Goal: Answer question/provide support: Answer question/provide support

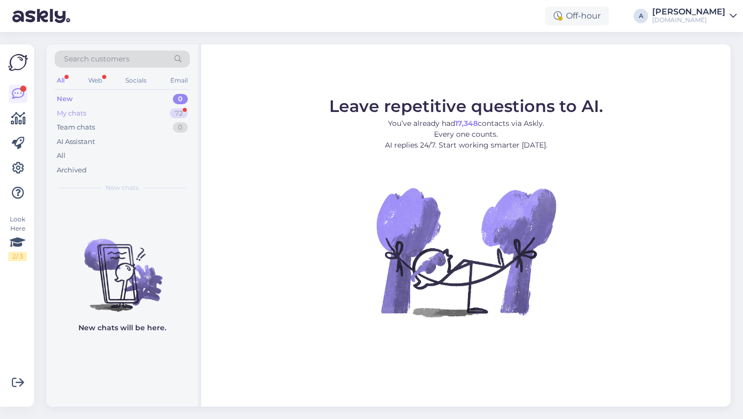
click at [165, 112] on div "My chats 72" at bounding box center [122, 113] width 135 height 14
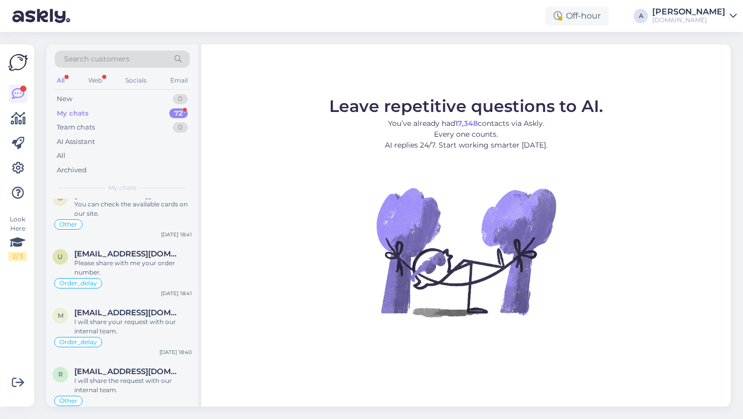
scroll to position [692, 0]
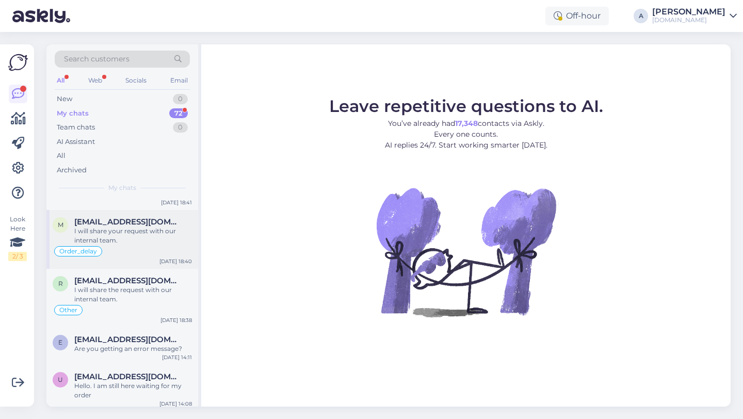
click at [138, 234] on div "I will share your request with our internal team." at bounding box center [133, 236] width 118 height 19
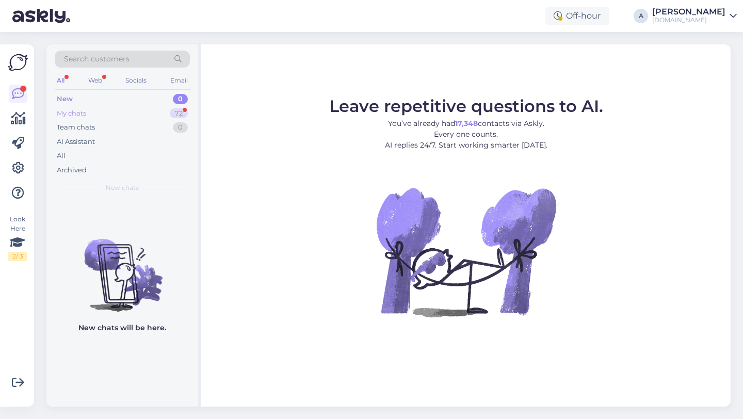
click at [148, 110] on div "My chats 72" at bounding box center [122, 113] width 135 height 14
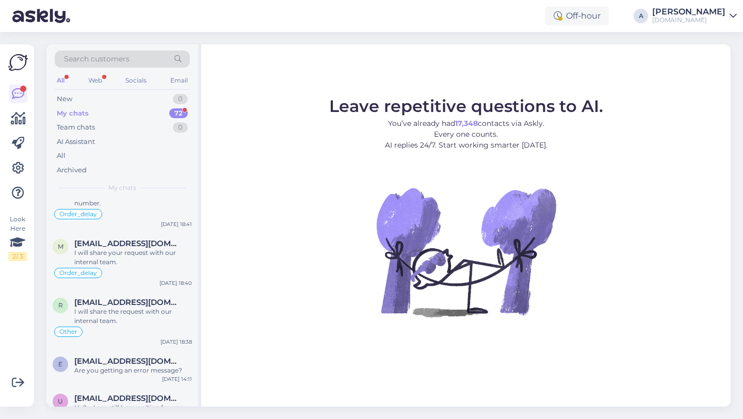
scroll to position [671, 0]
click at [130, 245] on span "[EMAIL_ADDRESS][DOMAIN_NAME]" at bounding box center [127, 242] width 107 height 9
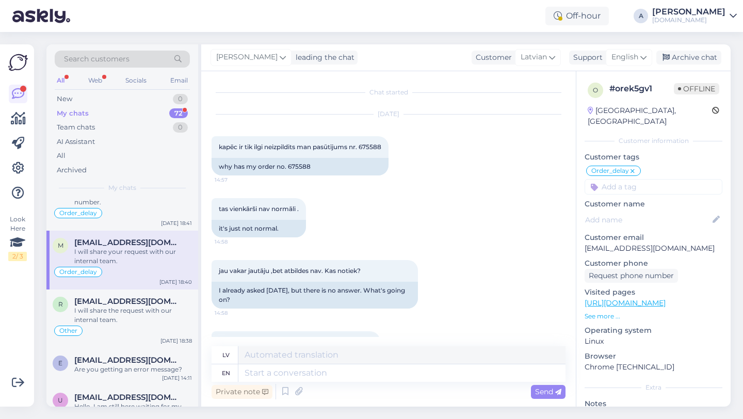
scroll to position [4091, 0]
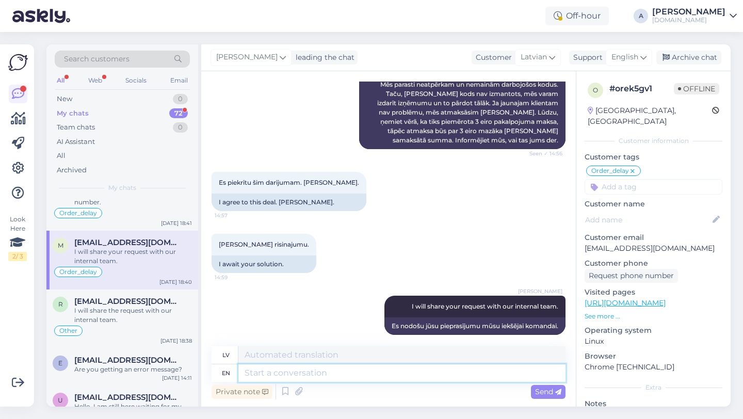
click at [316, 372] on textarea at bounding box center [402, 373] width 327 height 18
type textarea "Thanks"
type textarea "Paldies"
type textarea "Thanks for"
type textarea "Paldies par"
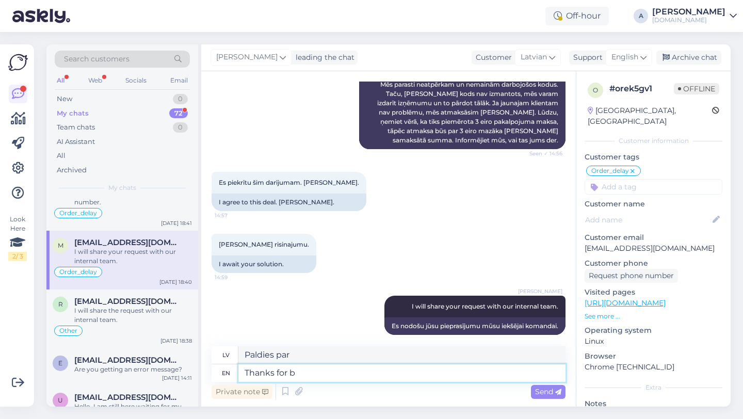
type textarea "Thanks for be"
type textarea "Paldies, ka esi"
type textarea "Thanks fo"
type textarea "Paldies par"
type textarea "Thank"
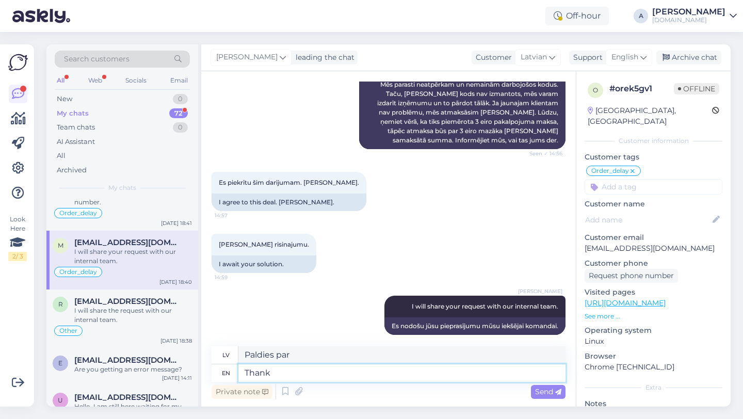
type textarea "Paldies"
type textarea "T"
type textarea "Thanks"
type textarea "Paldies"
type textarea "Thanks for"
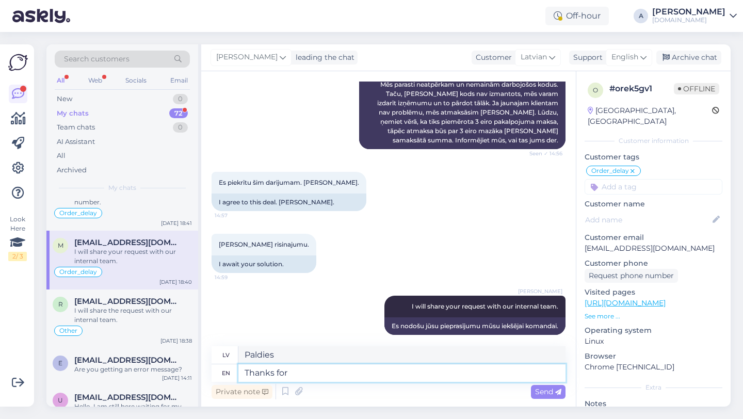
type textarea "Paldies par"
type textarea "Thanks for being so"
type textarea "Paldies, ka esi"
type textarea "Thanks for being so a"
type textarea "Paldies, ka esi tāds"
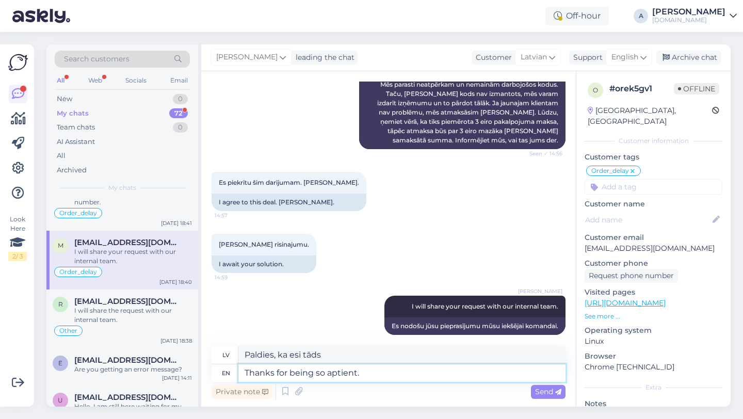
type textarea "Thanks for being so aptient."
type textarea "Paldies, ka esi tik atsaucīgs."
type textarea "Thanks for being so p"
type textarea "Paldies, ka esi tāds"
type textarea "Thanks for being so patitn"
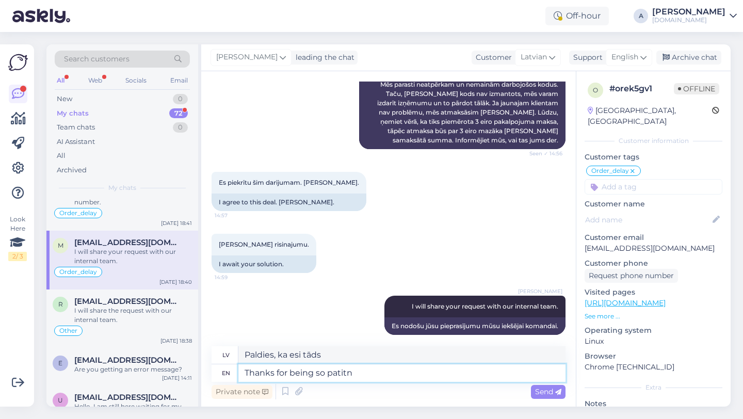
type textarea "Paldies, ka esi tik pacietīgs."
type textarea "Thanks for being so patient"
type textarea "Paldies par pacietību"
type textarea "Thanks for being so patient."
type textarea "Paldies par pacietību."
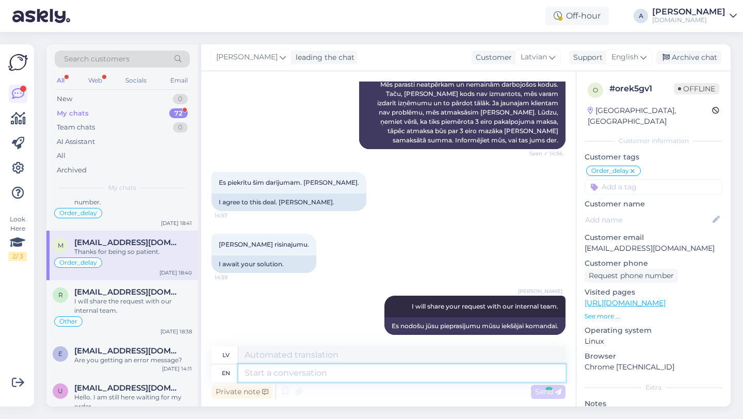
scroll to position [4174, 0]
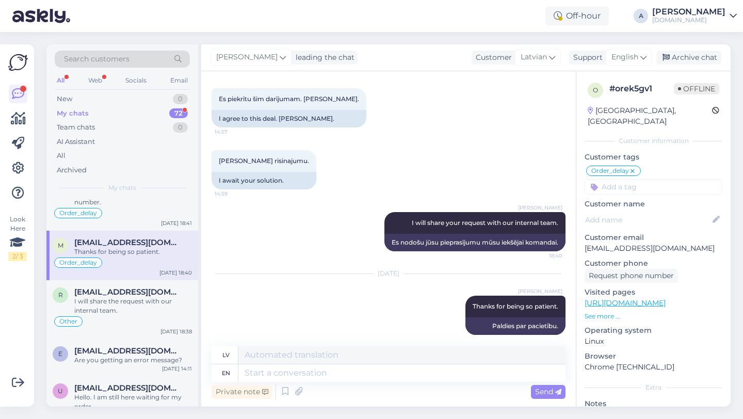
click at [636, 182] on input at bounding box center [654, 186] width 138 height 15
type input "re"
click at [624, 211] on span "Returns" at bounding box center [617, 214] width 25 height 6
click at [313, 377] on textarea at bounding box center [402, 373] width 327 height 18
type textarea "The"
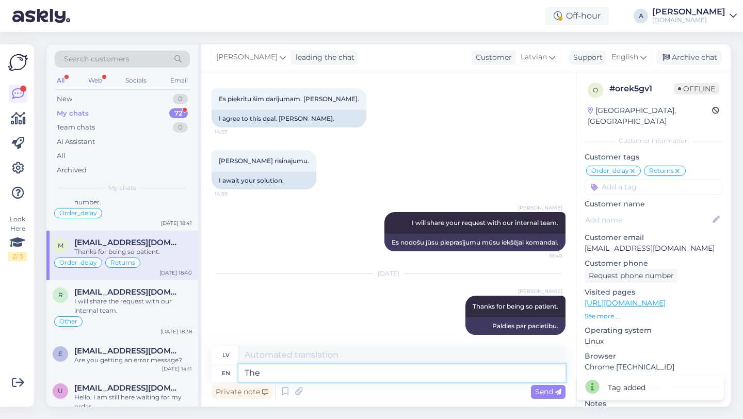
type textarea "The"
type textarea "The refund"
type textarea "Atmaksa"
type textarea "The refund was re"
type textarea "Atmaksa bija"
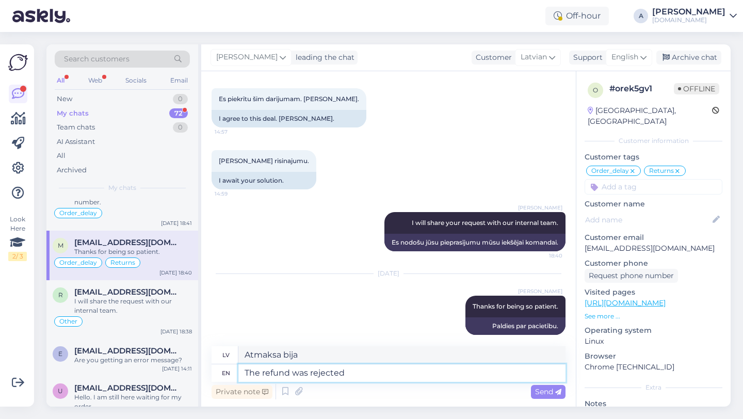
type textarea "The refund was rejected"
type textarea "Atmaksa tika noraidīta"
type textarea "The refund was rejected beacause"
type textarea "Atmaksa tika noraidīta, jo"
type textarea "The refund was rejected beacause the code"
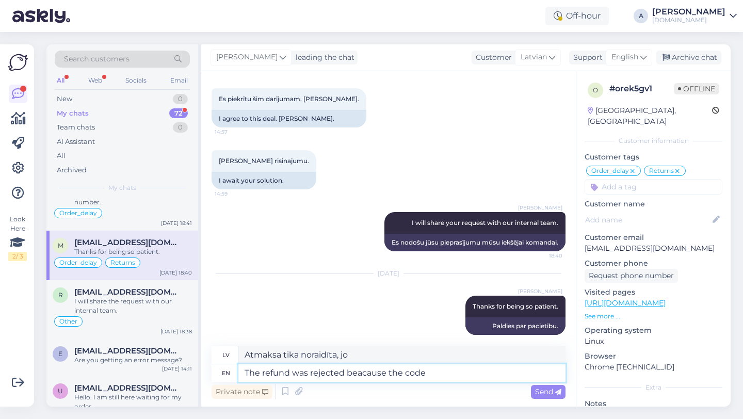
type textarea "Atmaksa tika noraidīta koda dēļ"
type textarea "The refund was rejected beacause the code was"
type textarea "Atmaksa tika noraidīta, jo kods bija"
type textarea "The refund was rejected beacause the code was open."
type textarea "Atmaksa tika noraidīta, jo kods bija atvērts."
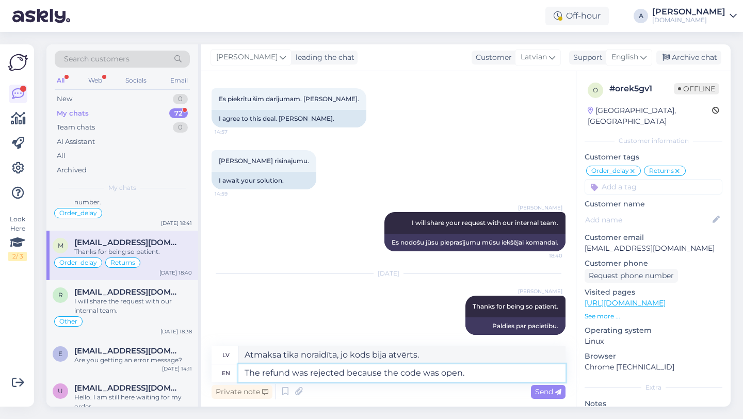
type textarea "The refund was rejected because the code was open."
click at [546, 400] on div "Private note Send" at bounding box center [389, 392] width 354 height 20
click at [539, 388] on span "Send" at bounding box center [548, 391] width 26 height 9
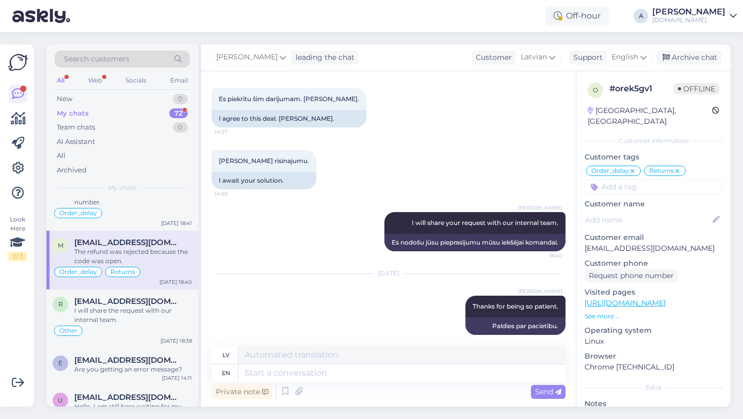
scroll to position [4236, 0]
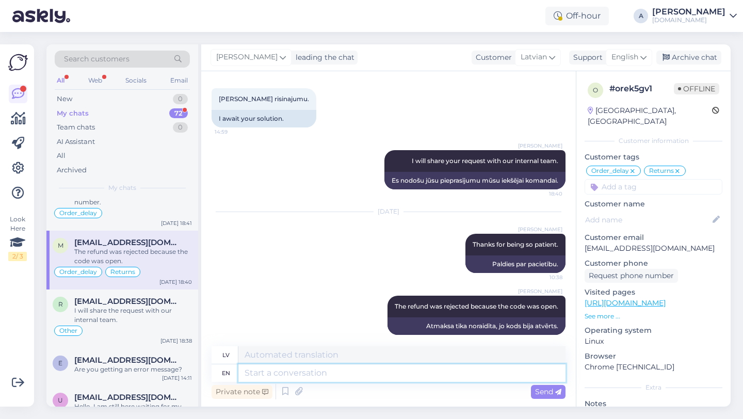
click at [271, 376] on textarea at bounding box center [402, 373] width 327 height 18
paste textarea "Thanks for getting in touch. If you need further help, don't hesitate to contac…"
type textarea "Thanks for getting in touch. If you need further help, don't hesitate to contac…"
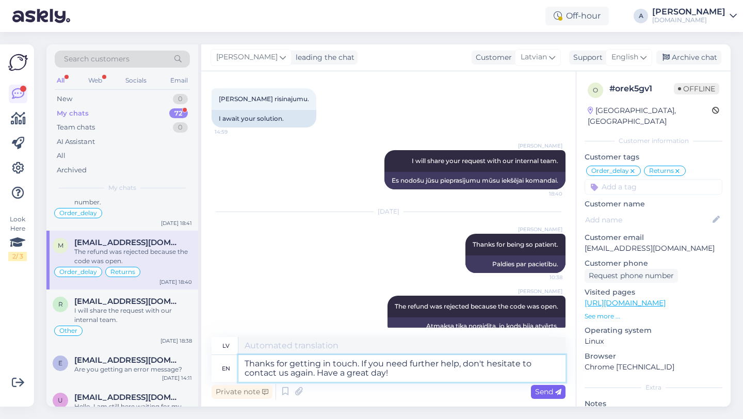
type textarea "Paldies, ka sazinājāties ar mums. [PERSON_NAME] nepieciešama papildu palīdzība,…"
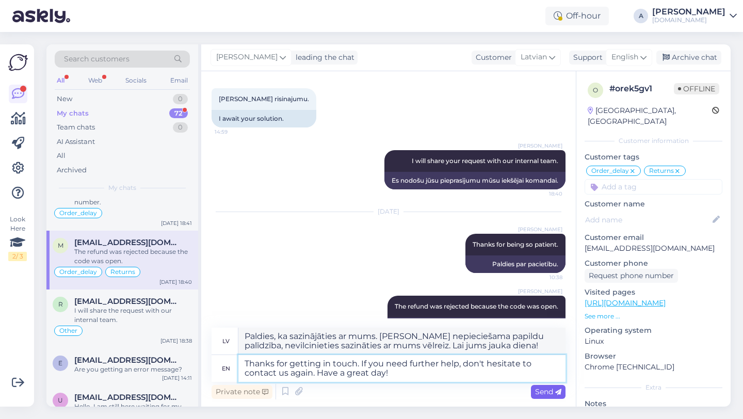
type textarea "Thanks for getting in touch. If you need further help, don't hesitate to contac…"
click at [544, 395] on span "Send" at bounding box center [548, 391] width 26 height 9
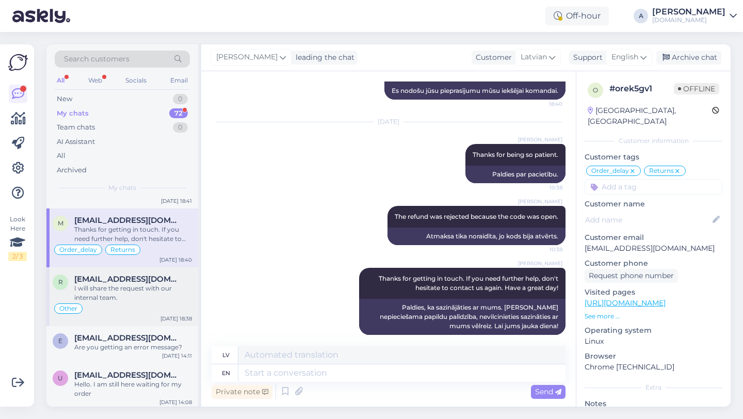
scroll to position [693, 0]
click at [134, 58] on div "Search customers" at bounding box center [122, 59] width 135 height 17
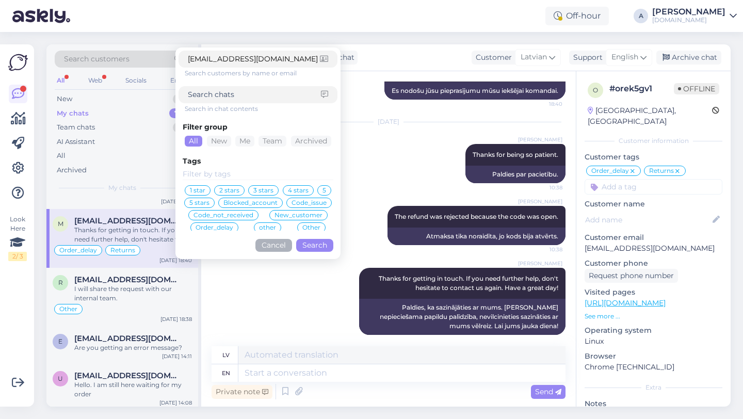
type input "[EMAIL_ADDRESS][DOMAIN_NAME]"
click at [307, 244] on button "Search" at bounding box center [314, 245] width 37 height 13
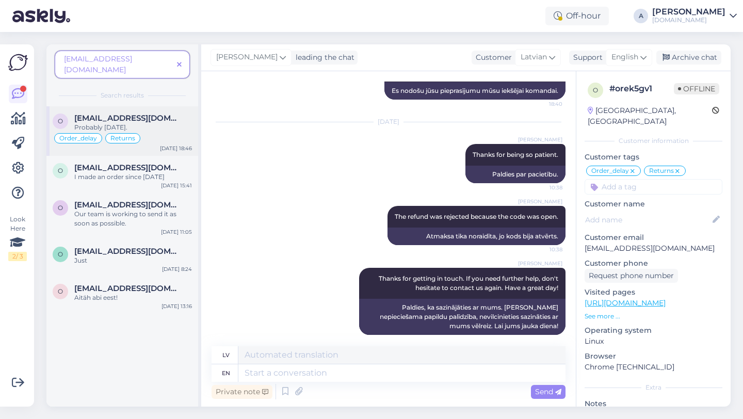
click at [161, 123] on div "Probably [DATE]." at bounding box center [133, 127] width 118 height 9
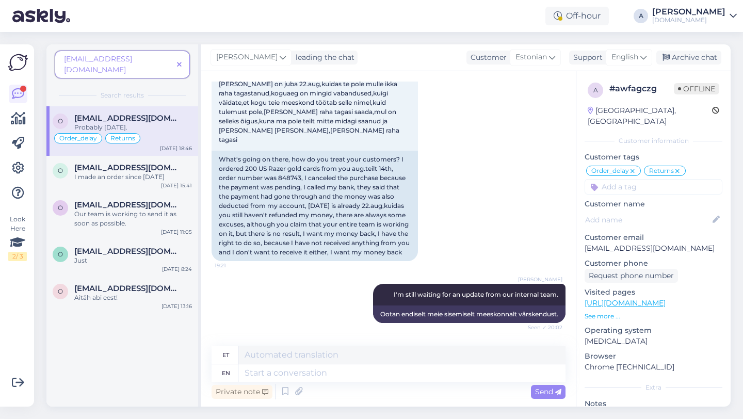
scroll to position [4252, 0]
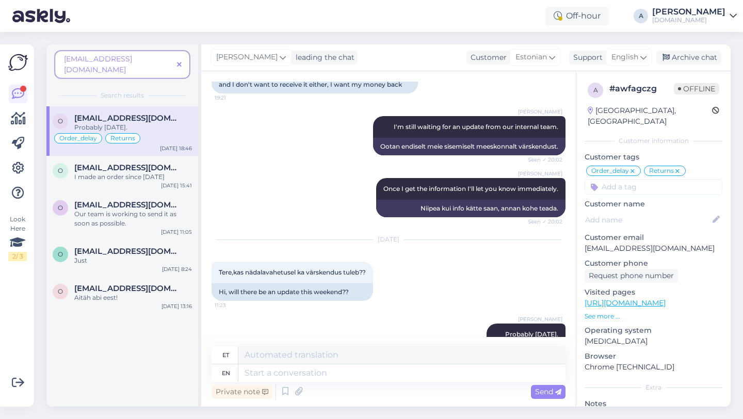
click at [183, 59] on span at bounding box center [179, 64] width 13 height 11
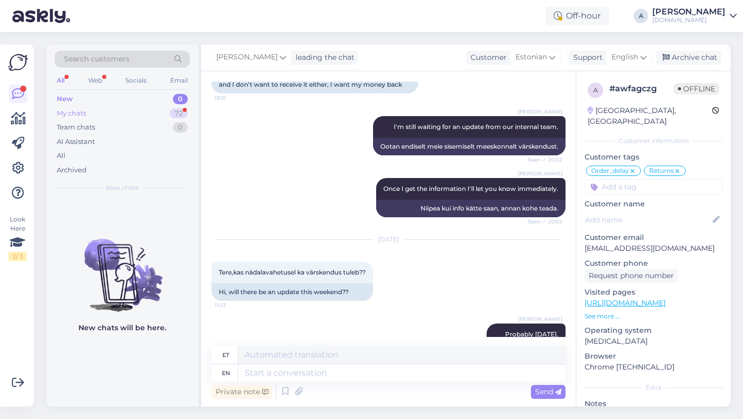
click at [148, 111] on div "My chats 72" at bounding box center [122, 113] width 135 height 14
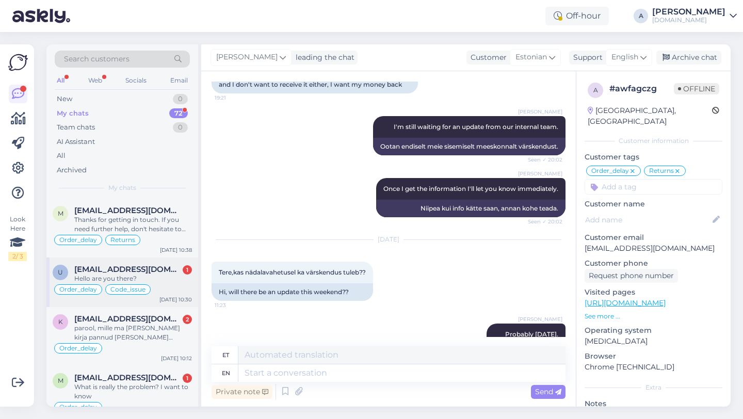
click at [111, 276] on div "Hello are you there?" at bounding box center [133, 278] width 118 height 9
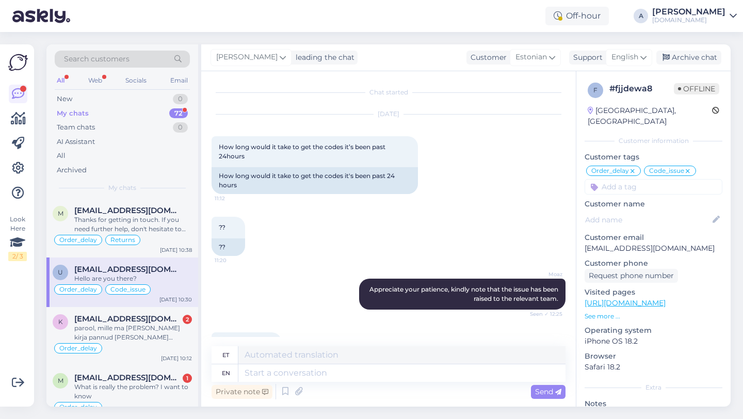
scroll to position [7300, 0]
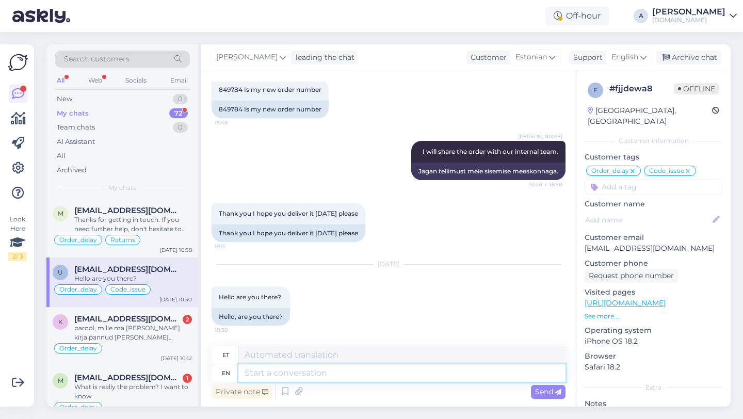
click at [275, 372] on textarea at bounding box center [402, 373] width 327 height 18
type textarea "Hy"
type textarea "Hü"
type textarea "He"
type textarea "Ta"
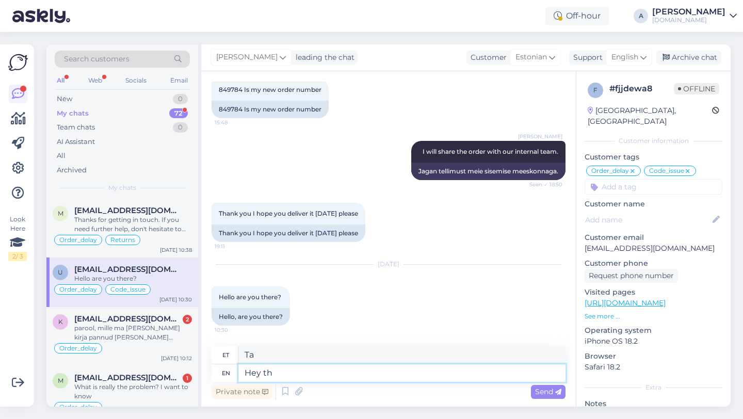
type textarea "Hey the"
type textarea "Hei"
type textarea "Hey there!"
type textarea "Tere!"
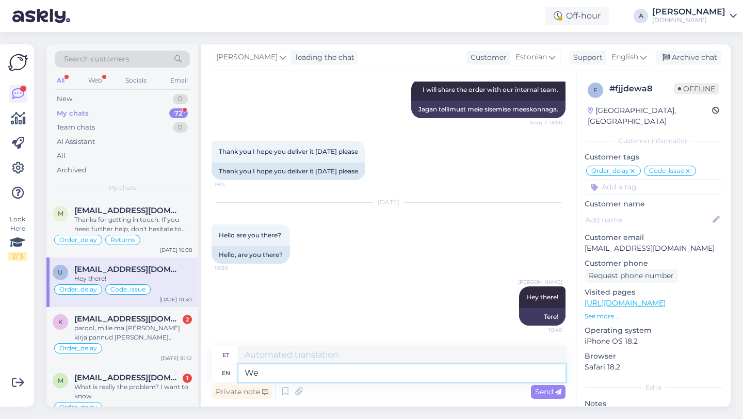
type textarea "W"
type textarea "I"
type textarea "[PERSON_NAME]"
type textarea "I got"
type textarea "[PERSON_NAME]"
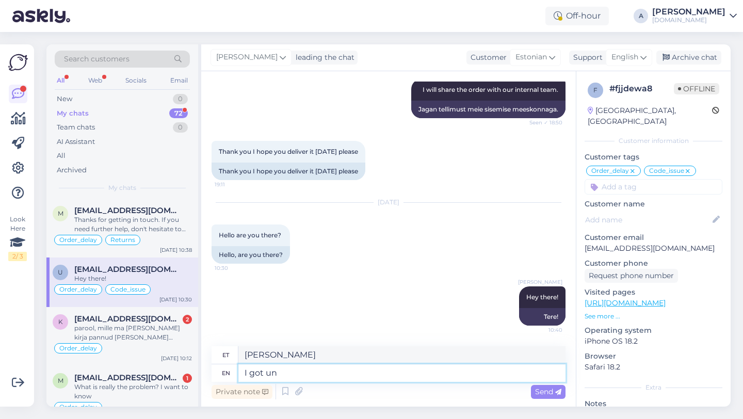
type textarea "I got un"
type textarea "Ma [PERSON_NAME] un"
type textarea "I got a"
type textarea "[PERSON_NAME]"
type textarea "I got an update"
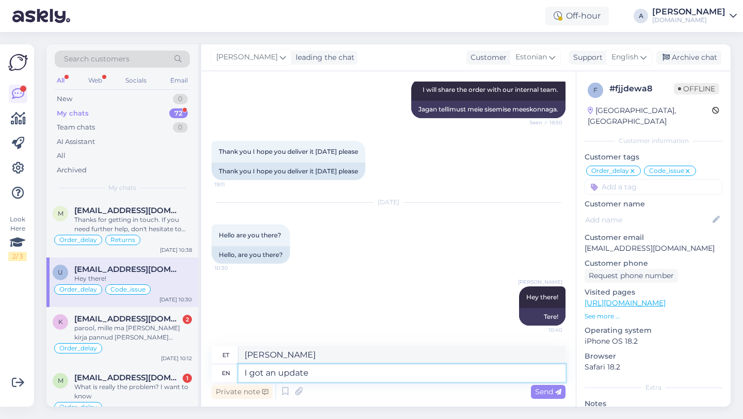
type textarea "[PERSON_NAME] värskenduse"
type textarea "I got an update ftom"
type textarea "[PERSON_NAME] ftom-i värskenduse"
type textarea "I got an update from"
type textarea "[PERSON_NAME] värskenduse"
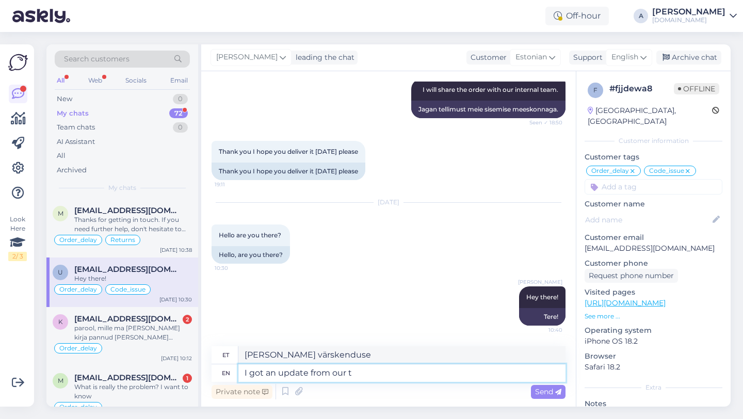
type textarea "I got an update from our te"
type textarea "[PERSON_NAME] meie käest värskenduse"
type textarea "I got an update from our team."
type textarea "[PERSON_NAME] meie meeskonnalt värskenduse."
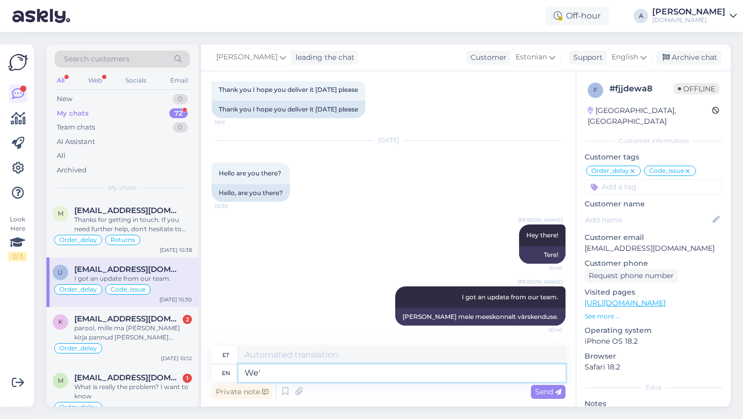
type textarea "We'r"
type textarea "Wer"
type textarea "We're"
type textarea "Me oleme"
type textarea "We're still w"
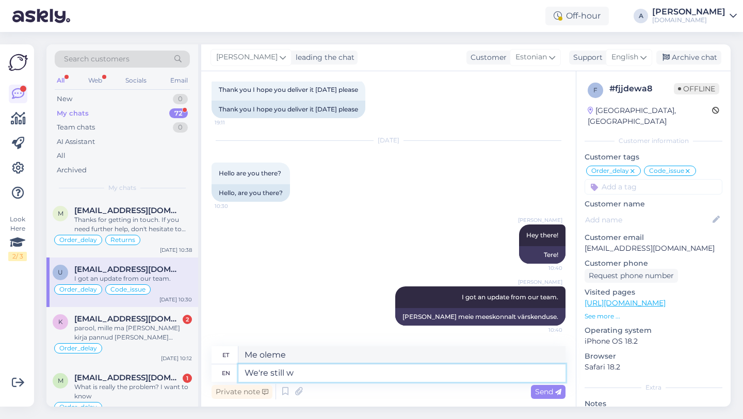
type textarea "Me oleme ikka veel"
type textarea "We're still waiting fo"
type textarea "Me ikka veel ootame"
type textarea "We're still waiting for the f"
type textarea "Me ootame ikka veel"
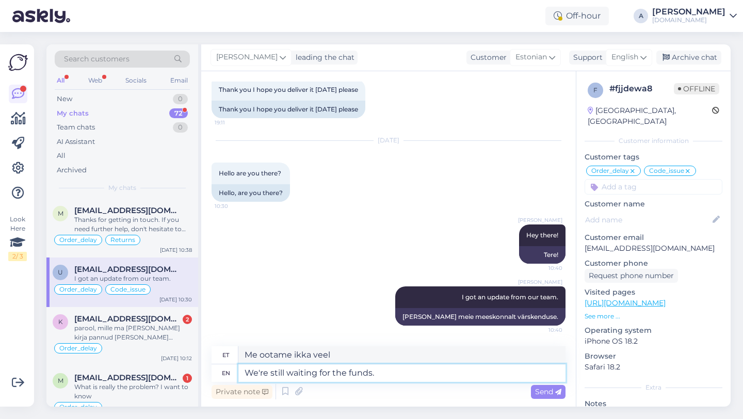
type textarea "We're still waiting for the funds."
type textarea "Ootame endiselt rahalisi vahendeid."
type textarea "We're still waiting for the funds. We"
type textarea "Me ootame endiselt raha. Meie"
type textarea "We're still waiting for the funds. We sould"
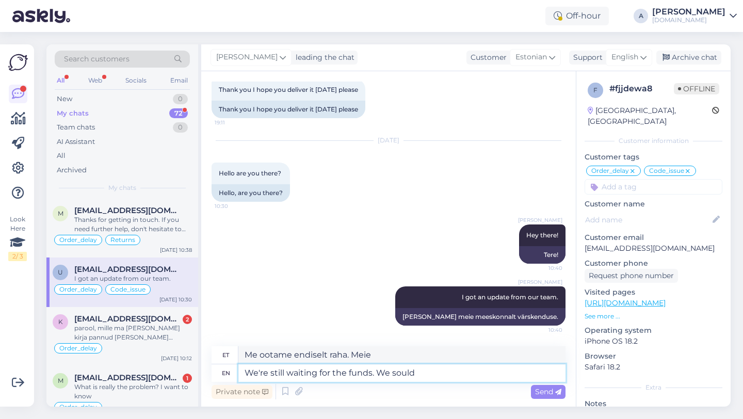
type textarea "Me ootame ikka veel raha. Me peaksime"
type textarea "We're still waiting for the funds. We should probably"
type textarea "Me ootame ikka veel raha. Peaksime vist..."
type textarea "We're still waiting for the funds. We should probably get i"
type textarea "Me ootame ikka veel raha. Peaksime ilmselt saama."
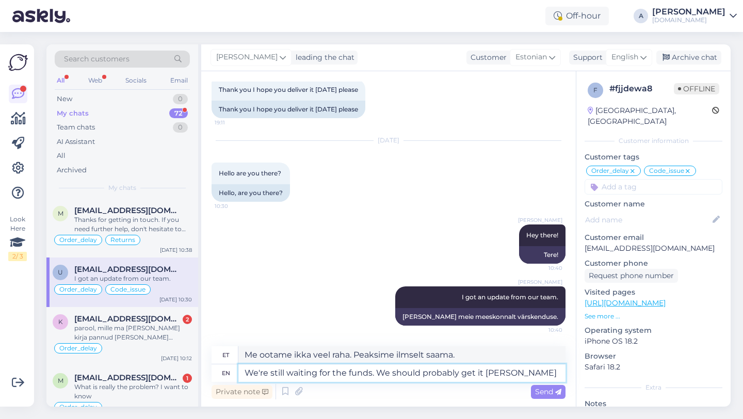
type textarea "We're still waiting for the funds. We should probably get it tomo"
type textarea "Me ootame ikka veel raha. [PERSON_NAME] selle ilmselt kätte saama."
type textarea "We're still waiting for the funds. We should probably get it [DATE]."
type textarea "Me ootame ikka veel raha. [PERSON_NAME] selle homme ilmselt kätte saama."
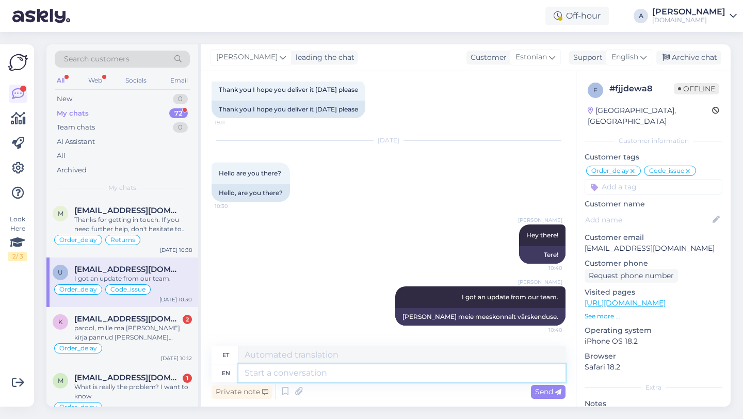
scroll to position [7504, 0]
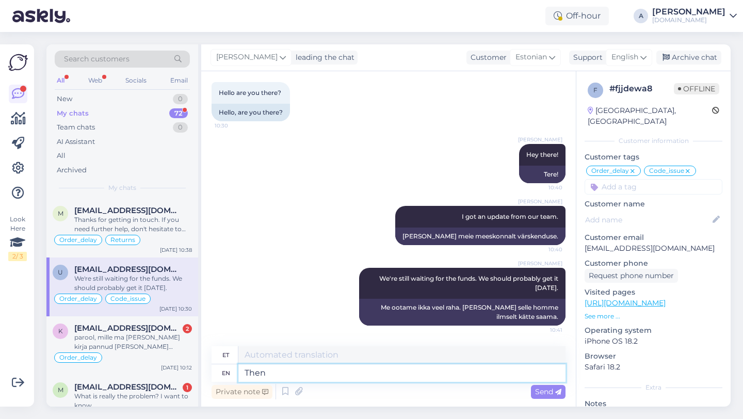
type textarea "Then"
type textarea "Siis"
type textarea "Then our te"
type textarea "Siis meie"
type textarea "Then our team"
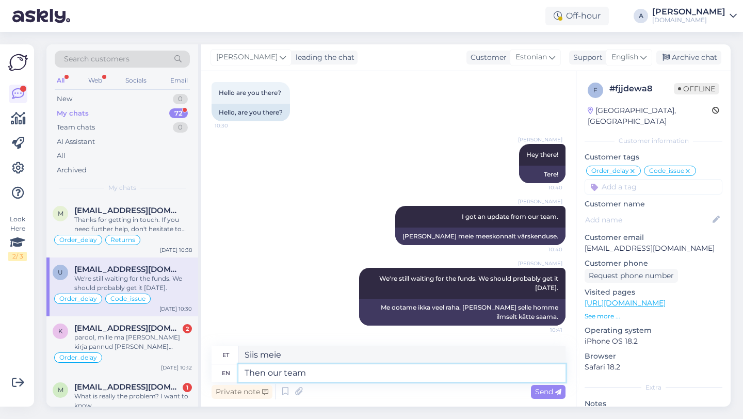
type textarea "Siis meie meeskond"
type textarea "Then our team will send th"
type textarea "Siis saadab meie meeskond"
type textarea "Then our team will send the p"
type textarea "Seejärel saadab meie meeskond"
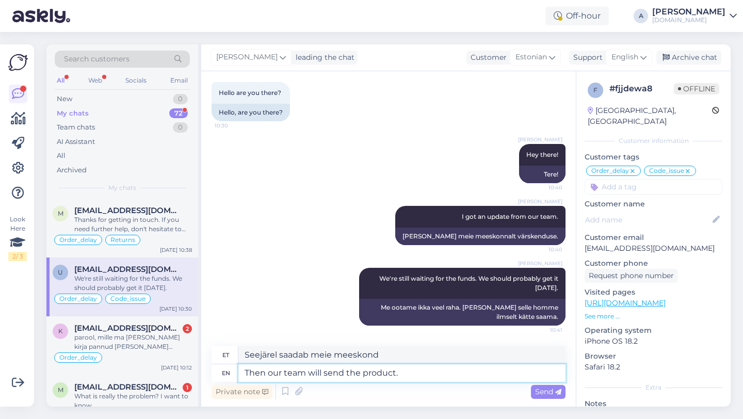
type textarea "Then our team will send the product."
type textarea "Seejärel saadab meie meeskond toote."
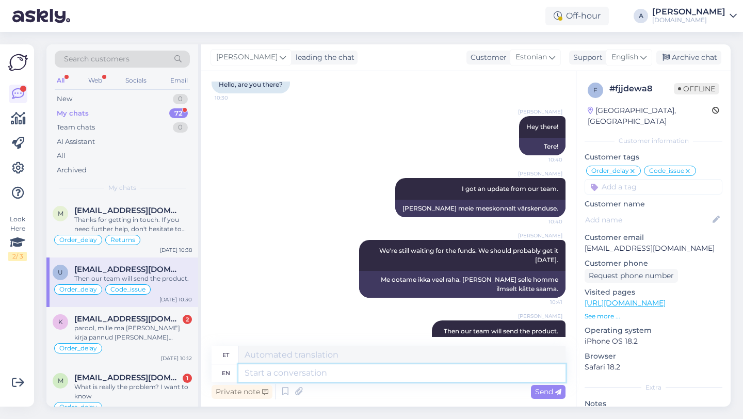
scroll to position [7566, 0]
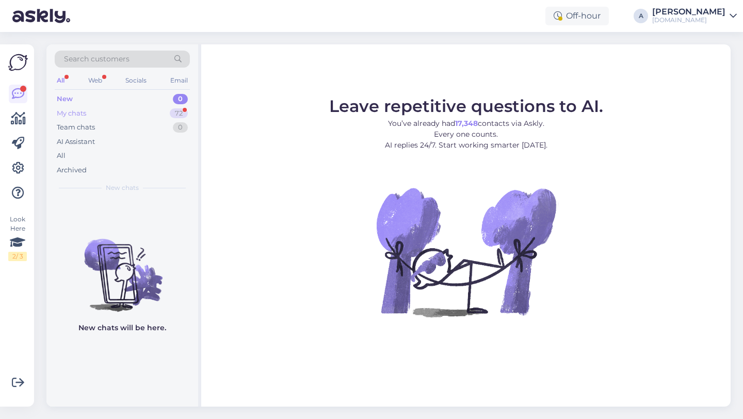
click at [177, 113] on div "72" at bounding box center [179, 113] width 18 height 10
click at [176, 115] on div "72" at bounding box center [179, 113] width 18 height 10
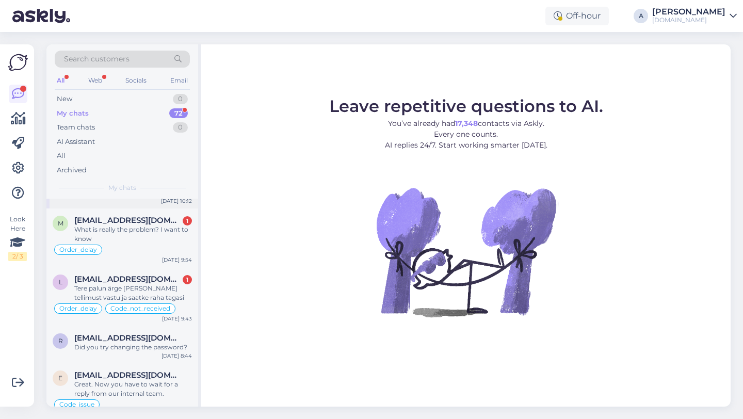
scroll to position [154, 0]
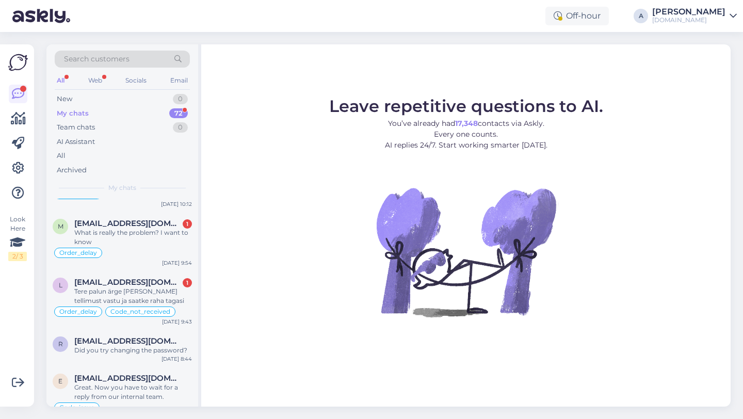
click at [278, 230] on figure "Leave repetitive questions to AI. You’ve already had 17,348 contacts via Askly.…" at bounding box center [466, 221] width 511 height 247
